Goal: Task Accomplishment & Management: Manage account settings

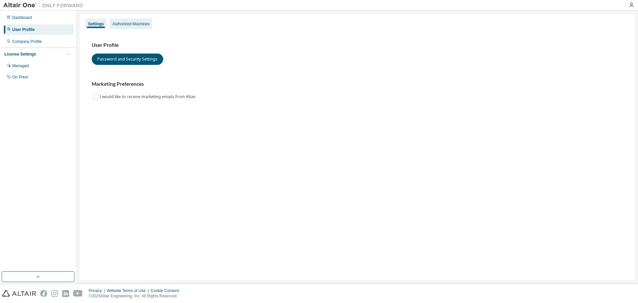
click at [133, 24] on div "Authorized Machines" at bounding box center [130, 23] width 37 height 5
click at [125, 25] on div "Authorized Machines" at bounding box center [130, 23] width 37 height 5
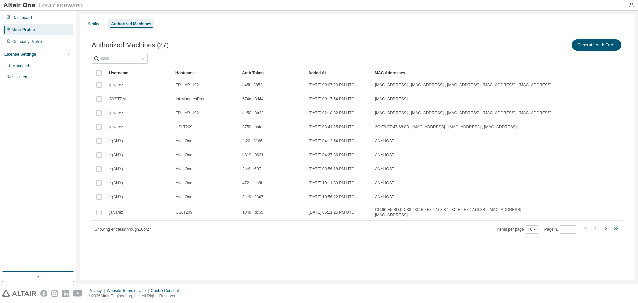
click at [615, 226] on icon "button" at bounding box center [616, 228] width 8 height 8
type input "*"
